Goal: Transaction & Acquisition: Purchase product/service

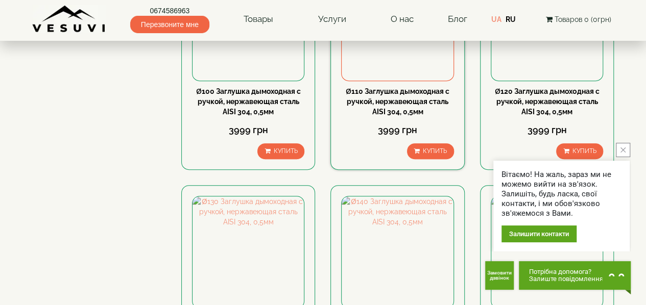
scroll to position [204, 0]
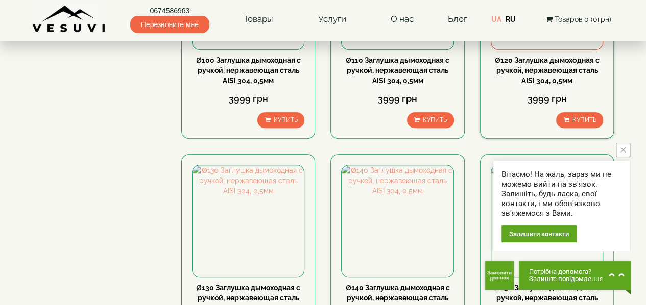
click at [534, 57] on link "Ø120 Заглушка дымоходная с ручкой, нержавеющая сталь AISI 304, 0,5мм" at bounding box center [547, 70] width 104 height 29
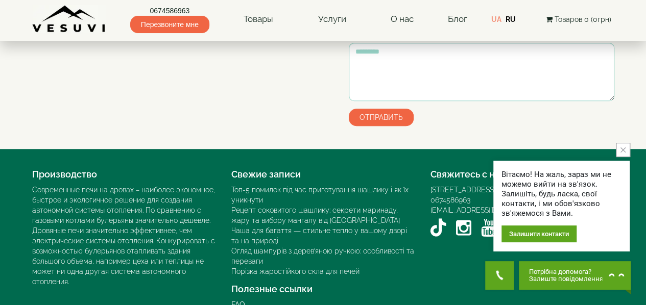
scroll to position [374, 0]
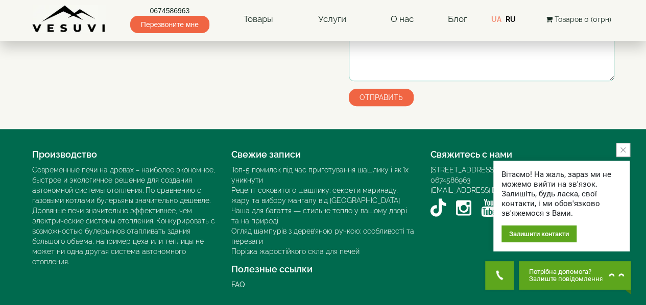
click at [627, 152] on button "close button" at bounding box center [622, 150] width 14 height 14
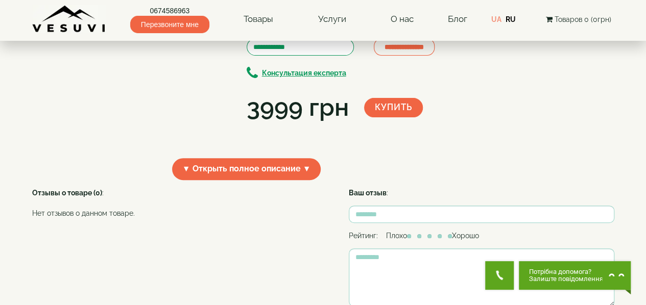
scroll to position [118, 0]
